Goal: Transaction & Acquisition: Subscribe to service/newsletter

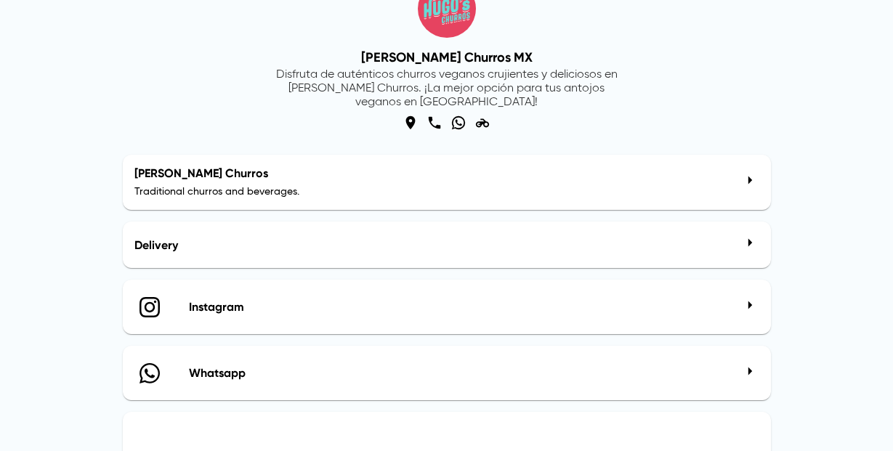
scroll to position [89, 0]
click at [723, 184] on div "[PERSON_NAME] Churros Traditional churros and beverages." at bounding box center [434, 182] width 600 height 32
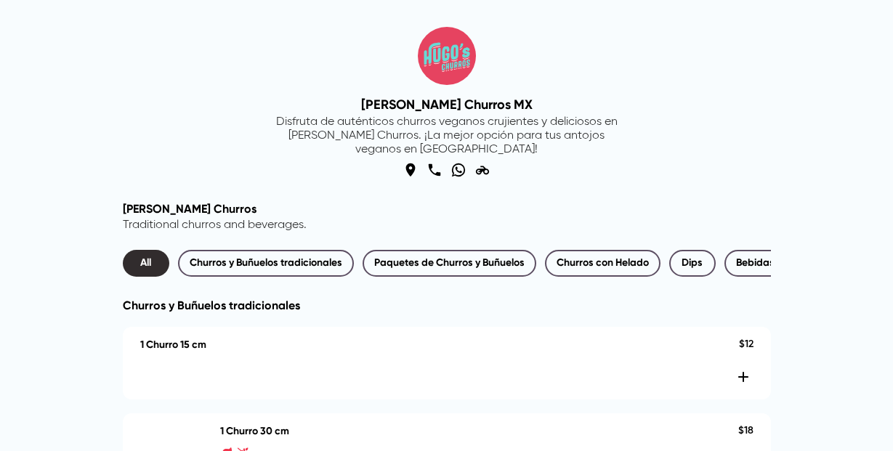
scroll to position [254, 0]
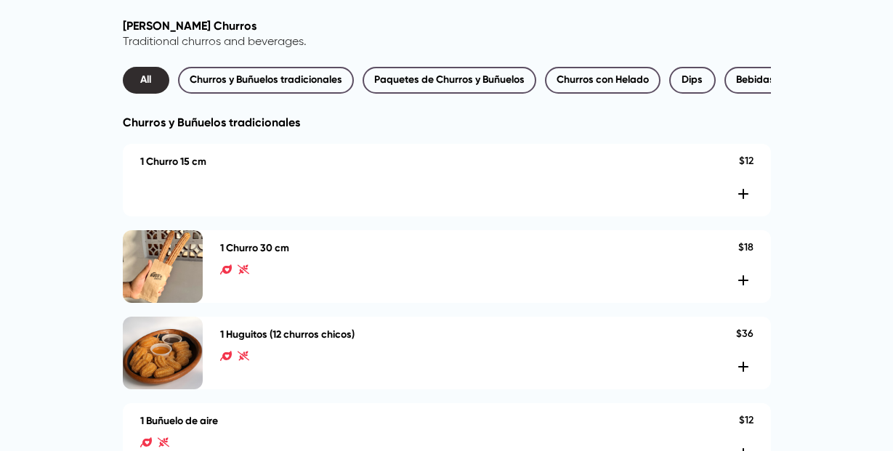
click at [739, 202] on icon "Añadir al carrito" at bounding box center [743, 193] width 17 height 17
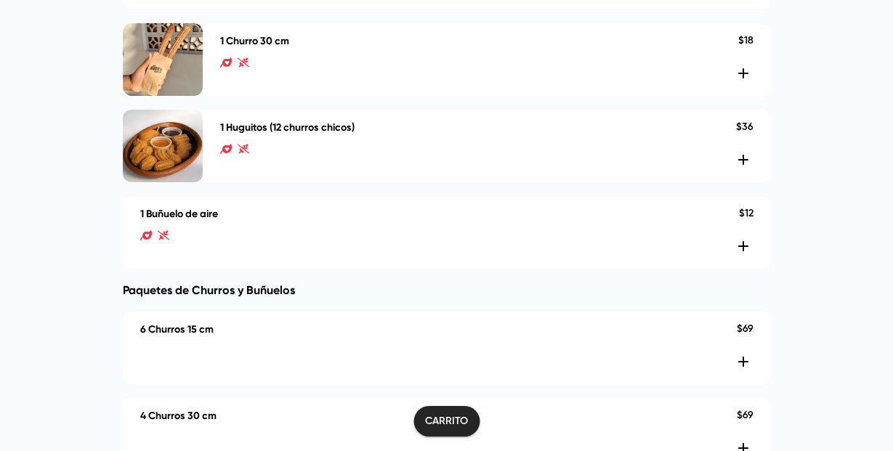
scroll to position [460, 0]
click at [436, 426] on span "Carrito" at bounding box center [446, 422] width 43 height 18
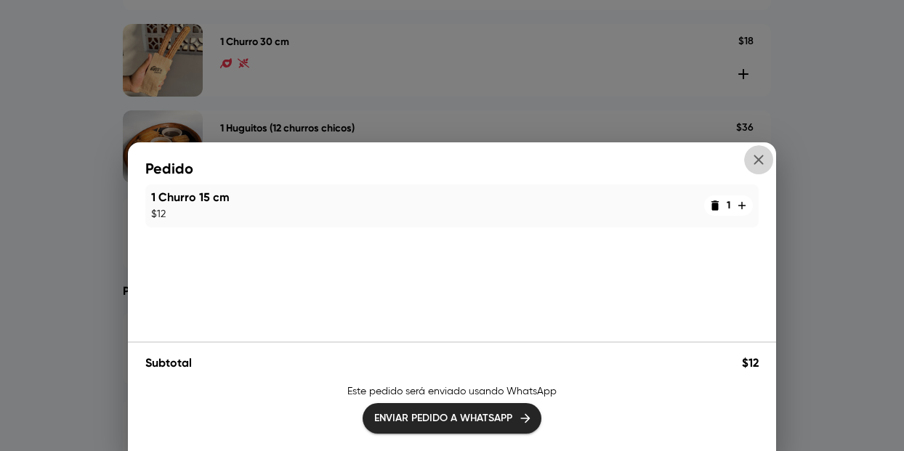
click at [758, 157] on icon "button" at bounding box center [758, 159] width 17 height 17
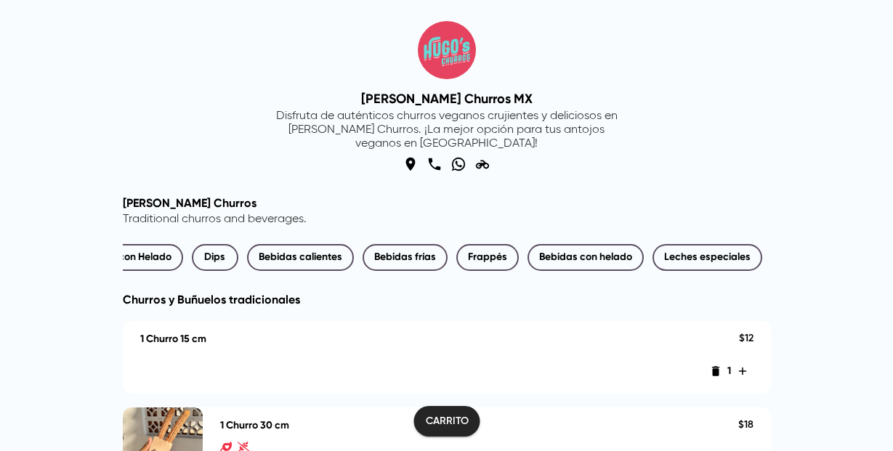
scroll to position [0, 0]
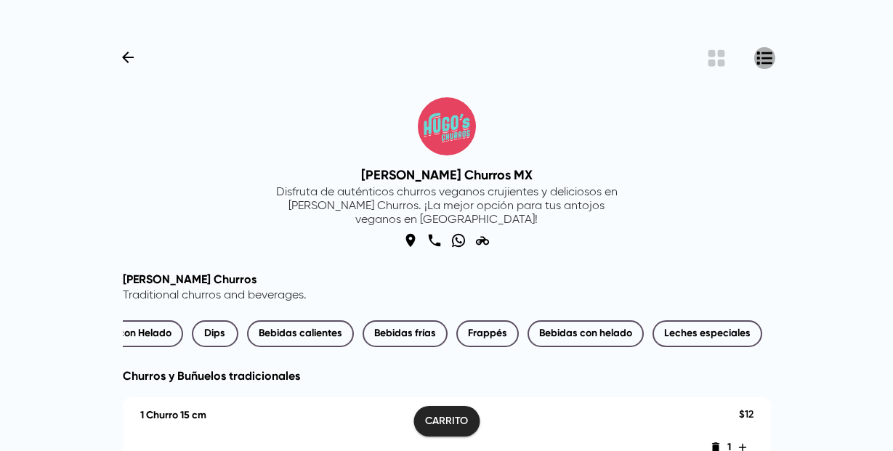
click at [764, 60] on icon "Botón de vista de lista" at bounding box center [765, 58] width 17 height 17
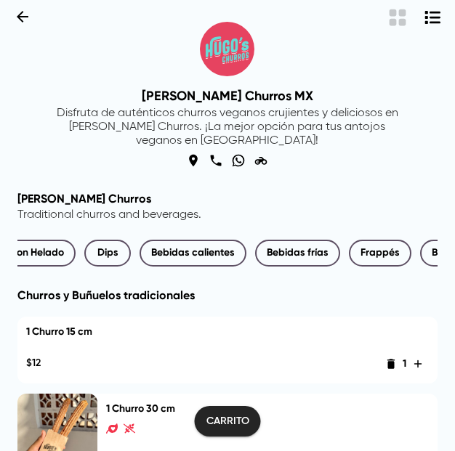
click at [22, 20] on icon "button" at bounding box center [22, 16] width 17 height 17
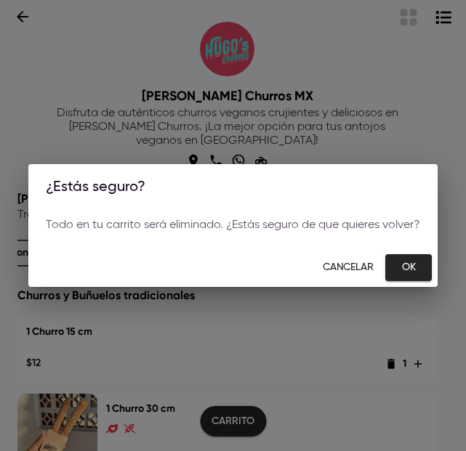
click at [398, 265] on span "Ok" at bounding box center [408, 268] width 23 height 18
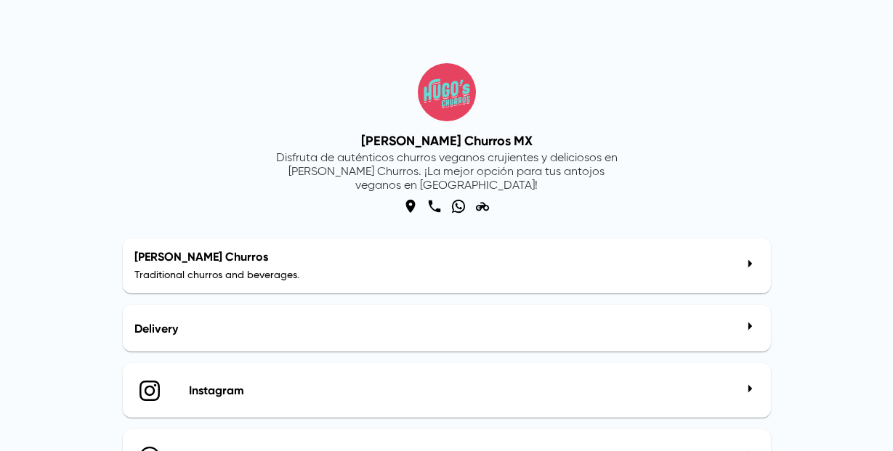
scroll to position [17, 0]
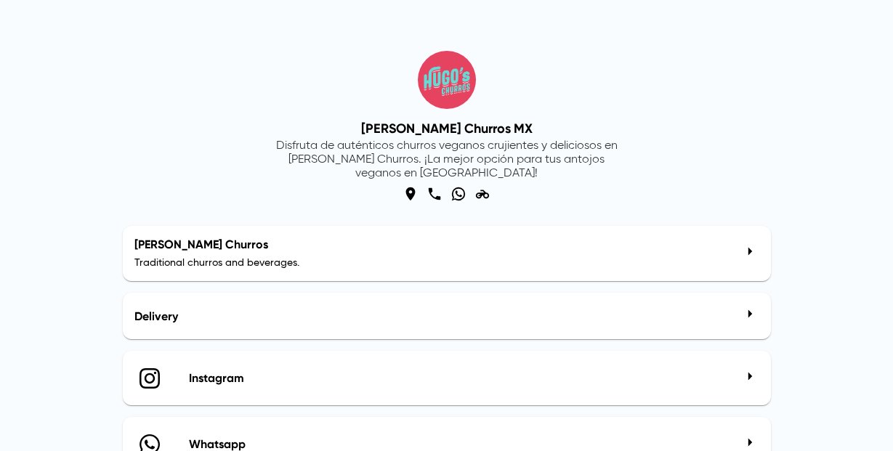
click at [233, 317] on h2 "Delivery" at bounding box center [434, 317] width 600 height 14
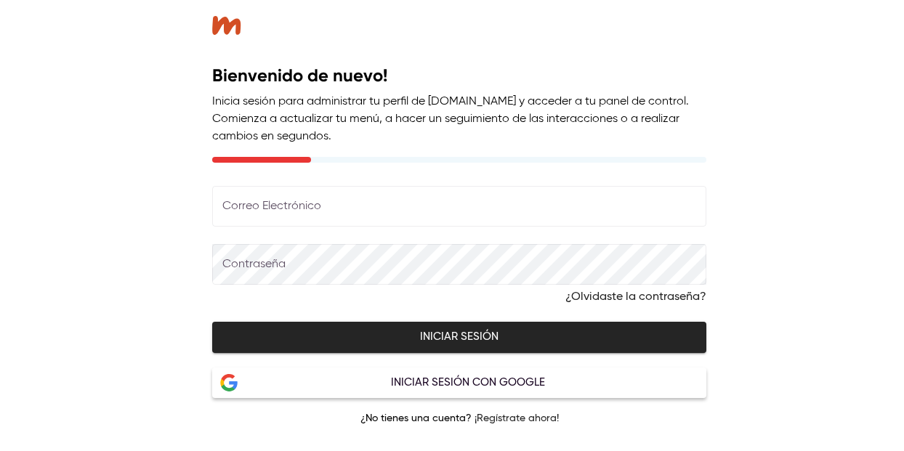
click at [224, 26] on div at bounding box center [227, 25] width 31 height 19
click at [488, 419] on link "¡Regístrate ahora!" at bounding box center [517, 419] width 84 height 10
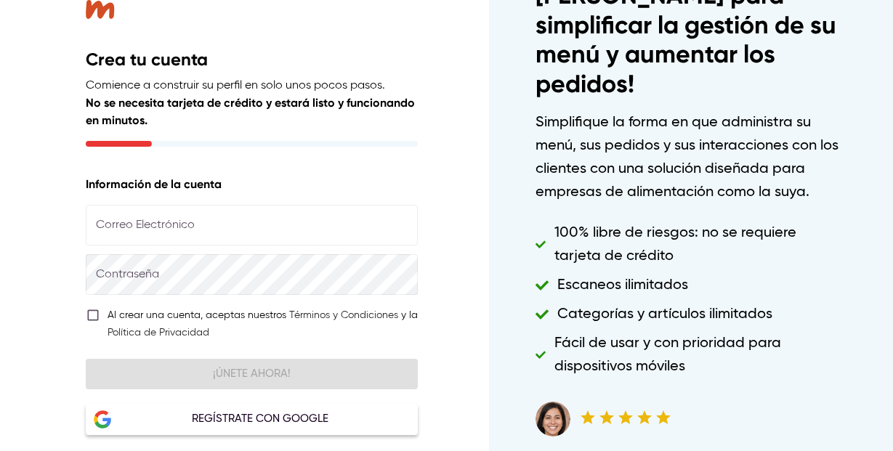
click at [103, 12] on div at bounding box center [101, 9] width 31 height 19
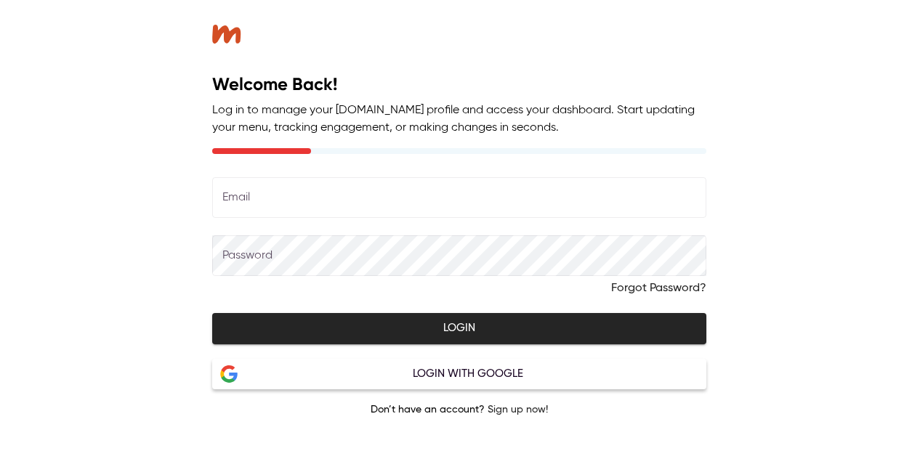
click at [267, 94] on h2 "Welcome Back!" at bounding box center [459, 84] width 494 height 23
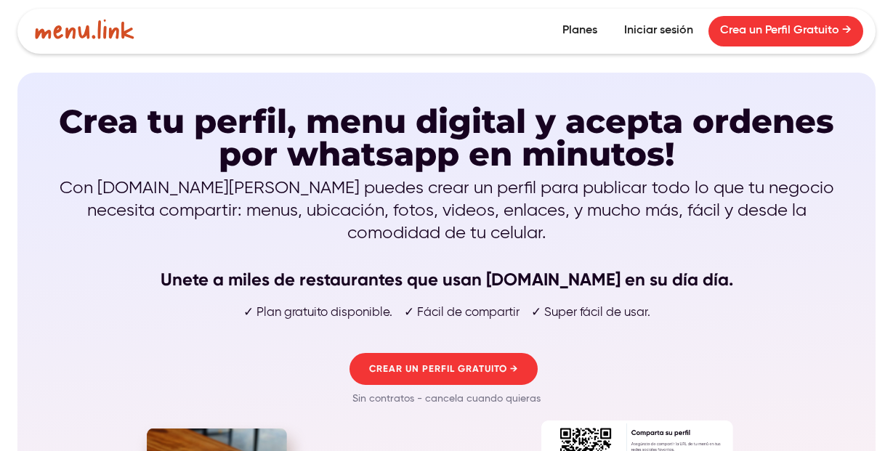
click at [576, 26] on link "Planes" at bounding box center [580, 31] width 58 height 31
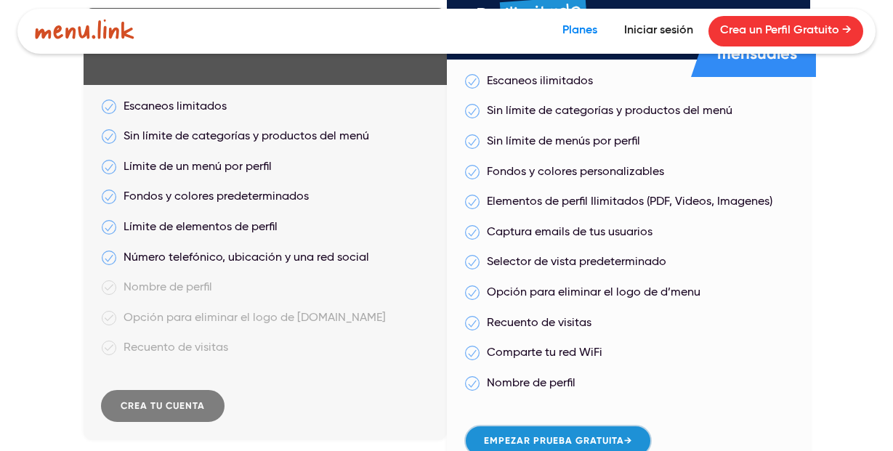
scroll to position [10, 0]
